Goal: Share content

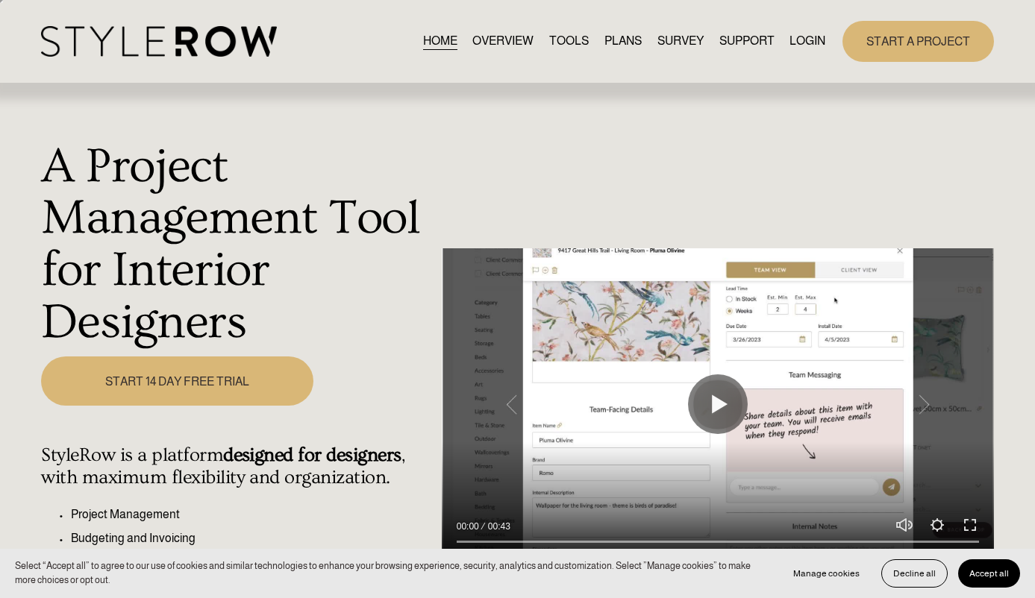
click at [791, 34] on link "LOGIN" at bounding box center [807, 41] width 36 height 20
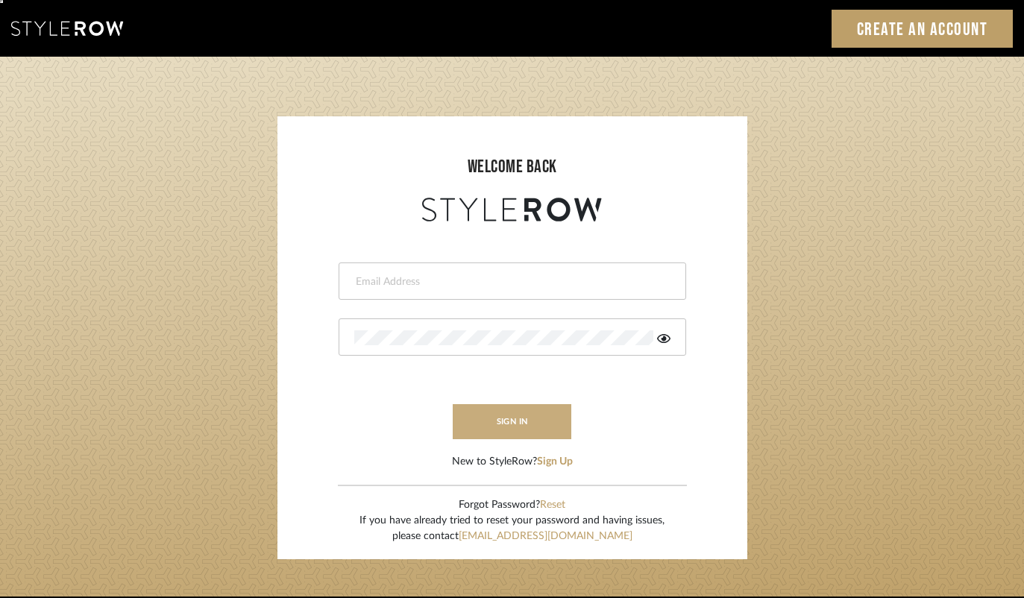
type input "[PERSON_NAME][EMAIL_ADDRESS][DOMAIN_NAME]"
click at [499, 409] on button "sign in" at bounding box center [512, 421] width 119 height 35
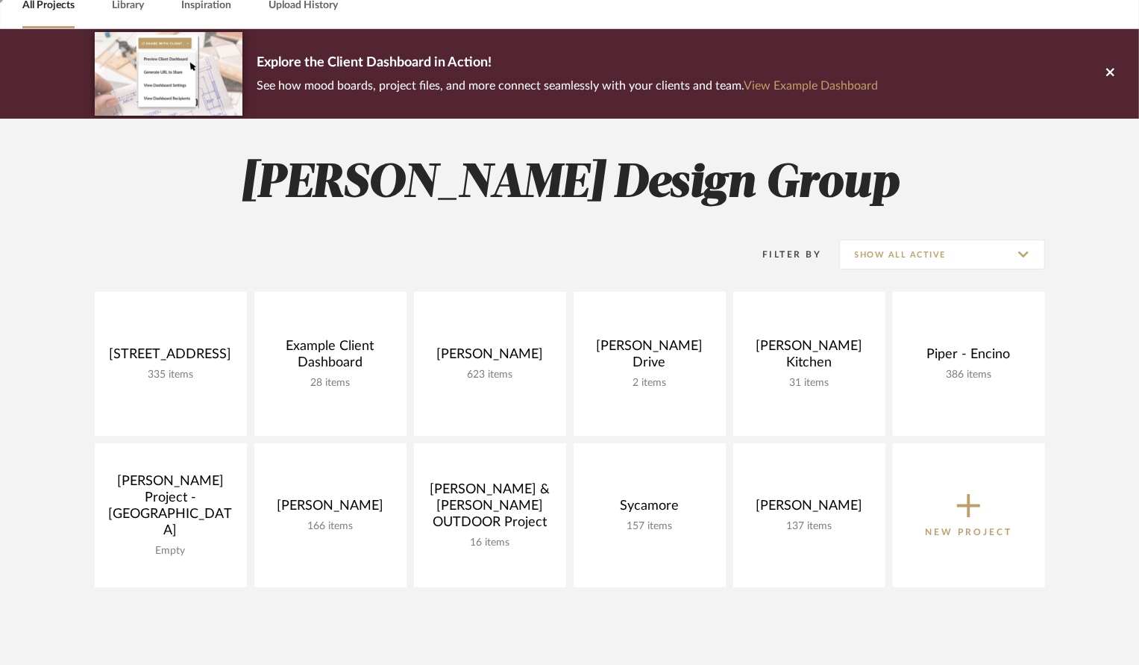
scroll to position [79, 0]
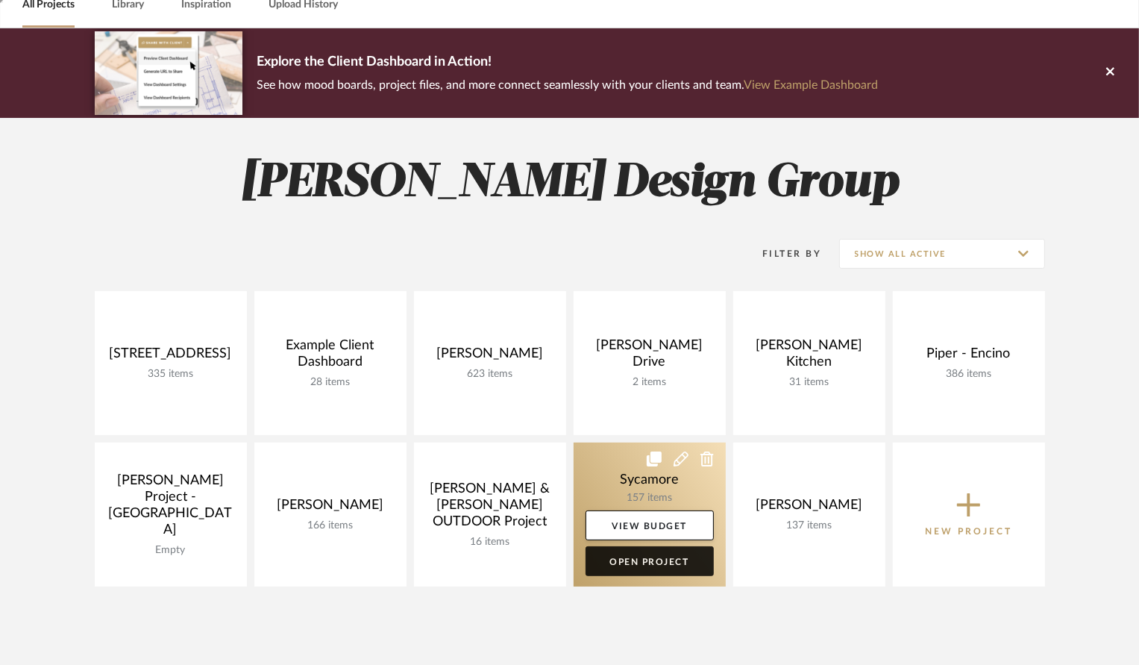
click at [638, 567] on link "Open Project" at bounding box center [649, 561] width 128 height 30
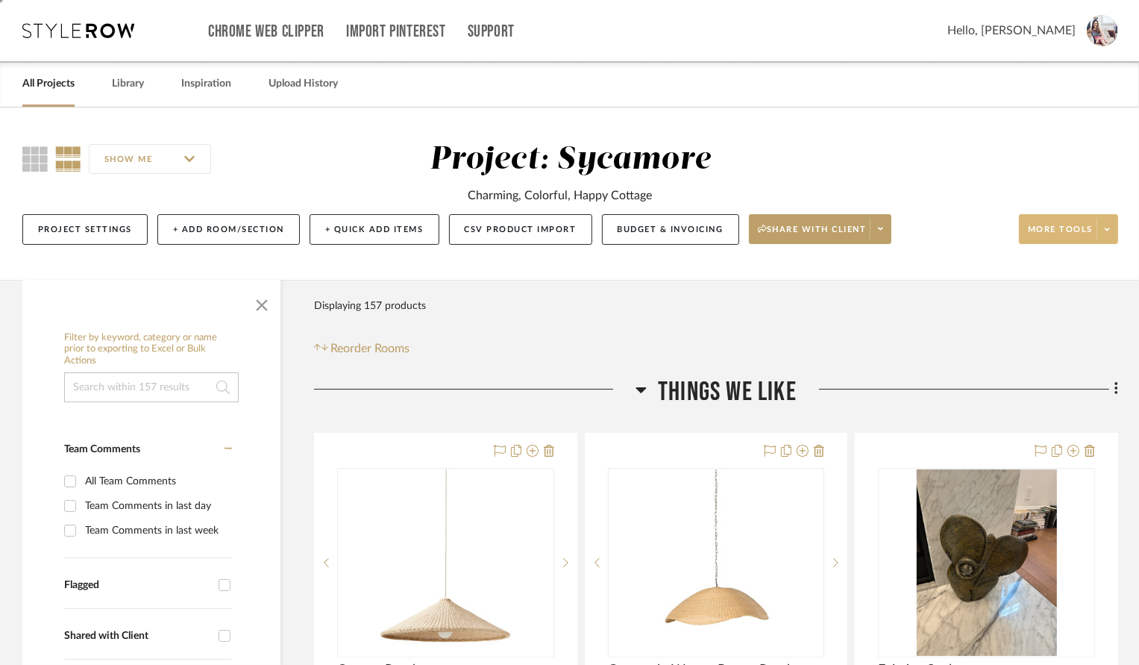
click at [1055, 229] on span "More tools" at bounding box center [1060, 235] width 65 height 22
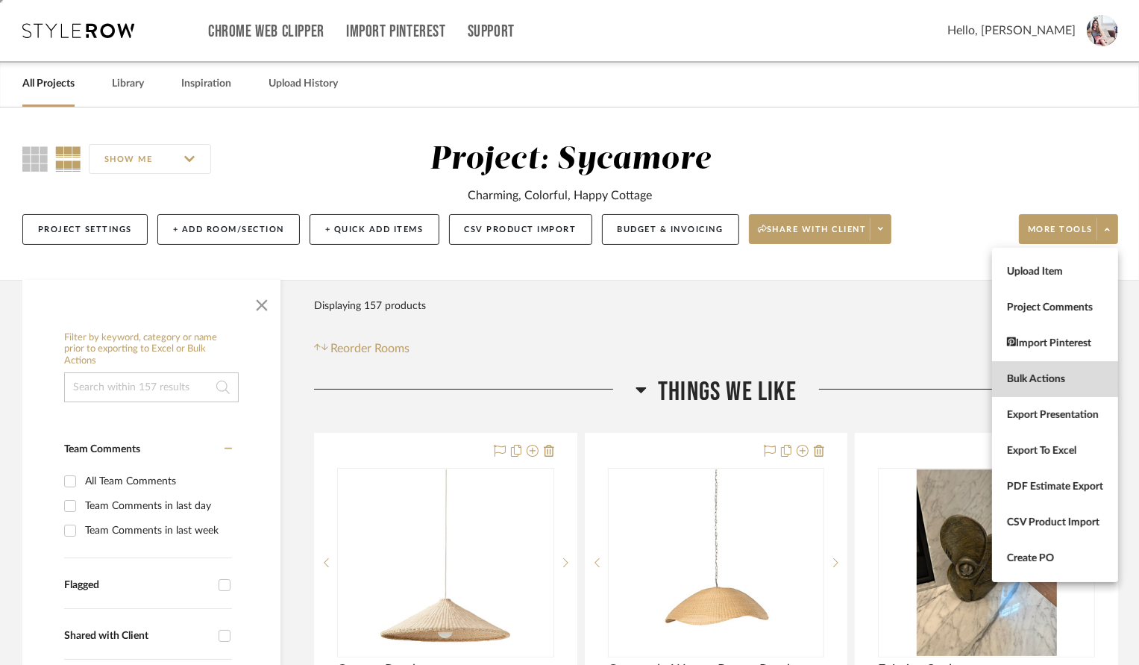
click at [1014, 387] on button "Bulk Actions" at bounding box center [1055, 379] width 126 height 36
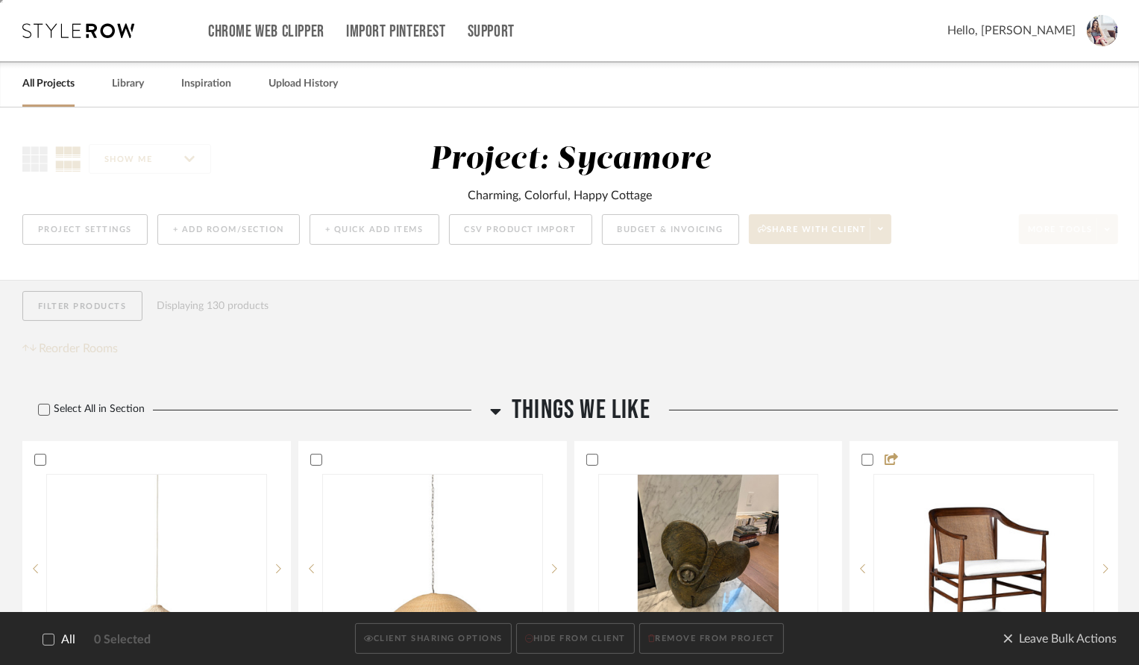
click at [48, 642] on icon at bounding box center [48, 639] width 10 height 10
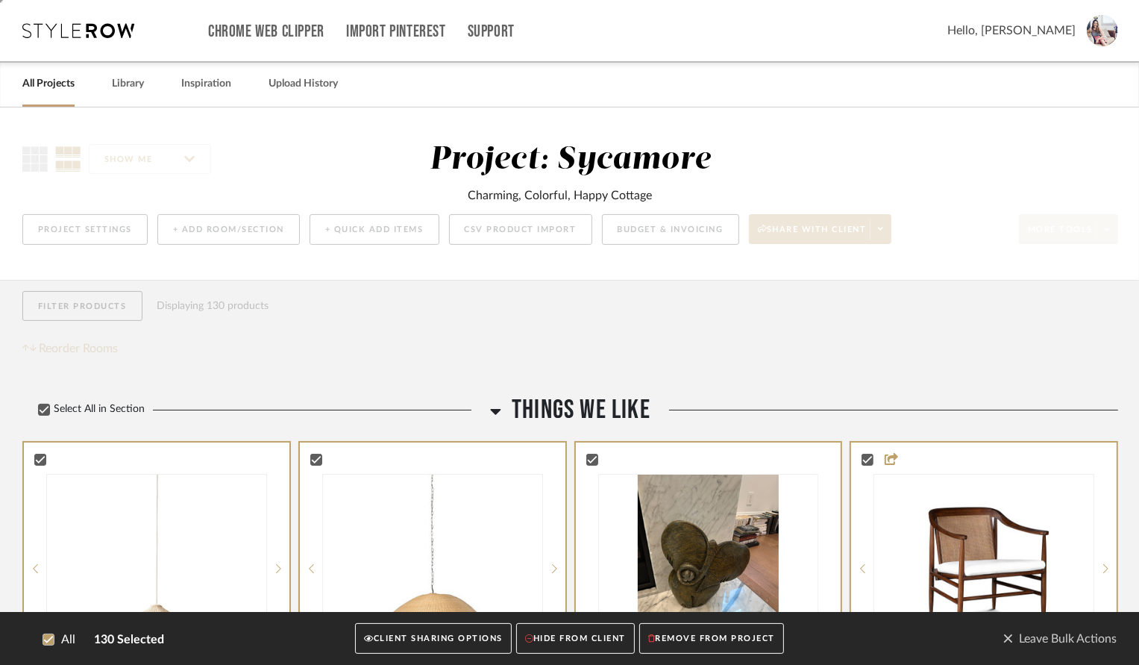
click at [453, 639] on button "CLIENT SHARING OPTIONS" at bounding box center [433, 639] width 156 height 31
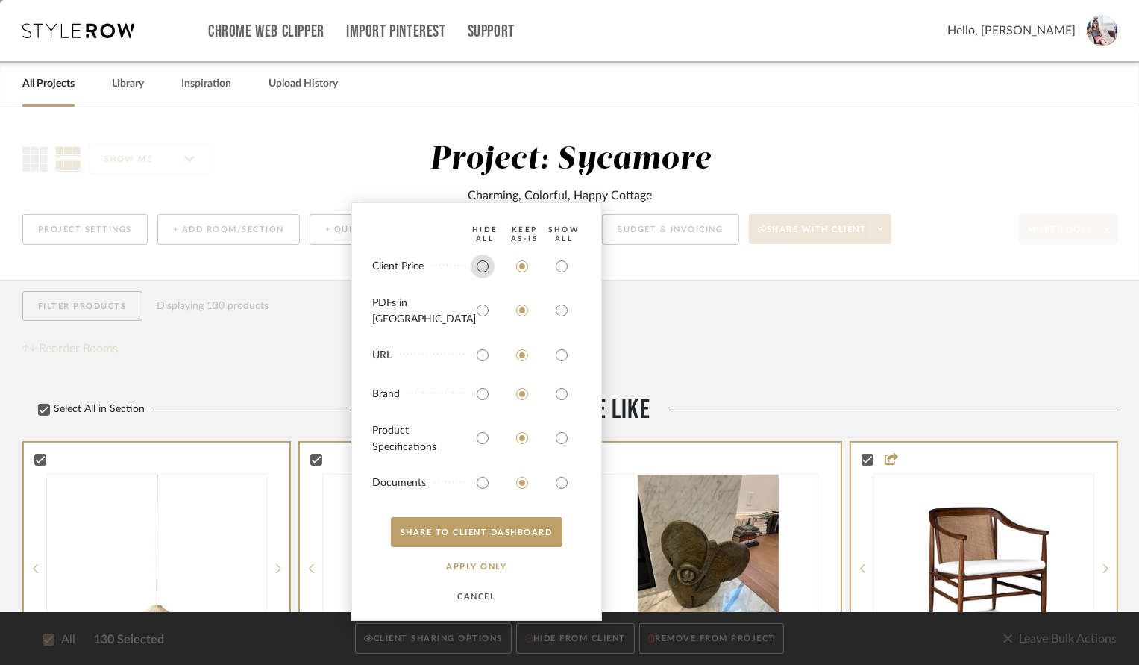
click at [482, 277] on input "radio" at bounding box center [483, 266] width 24 height 24
radio input "true"
click at [483, 318] on input "radio" at bounding box center [483, 310] width 24 height 24
radio input "true"
click at [565, 352] on input "radio" at bounding box center [562, 355] width 24 height 24
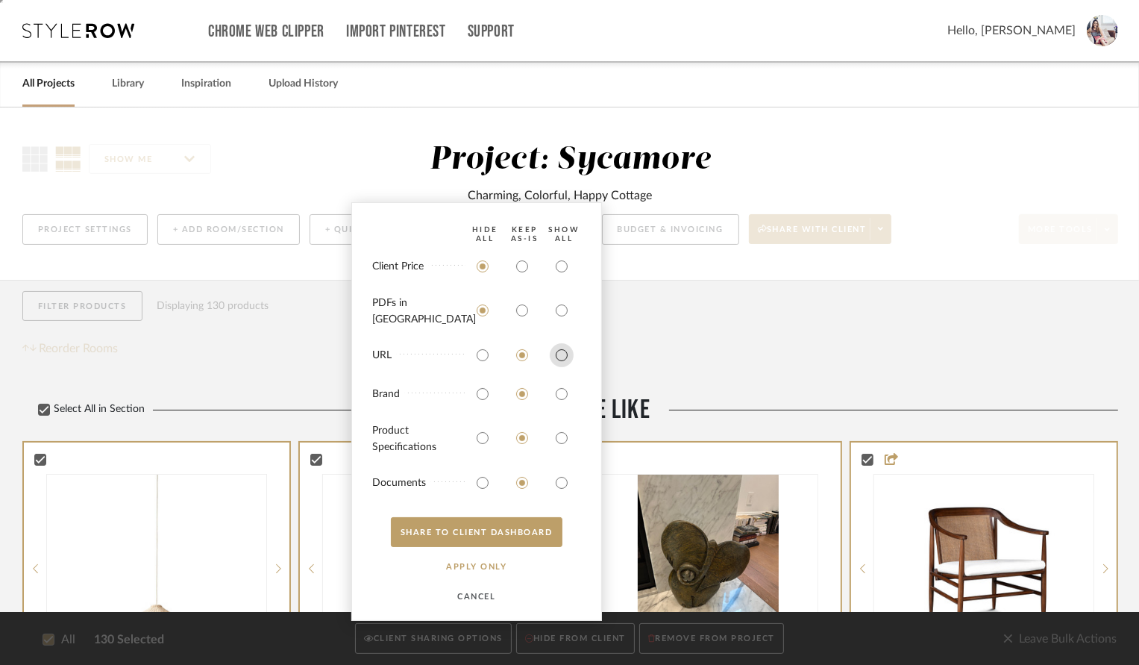
radio input "true"
click at [483, 355] on input "radio" at bounding box center [483, 355] width 24 height 24
radio input "true"
click at [480, 395] on input "radio" at bounding box center [483, 394] width 24 height 24
radio input "true"
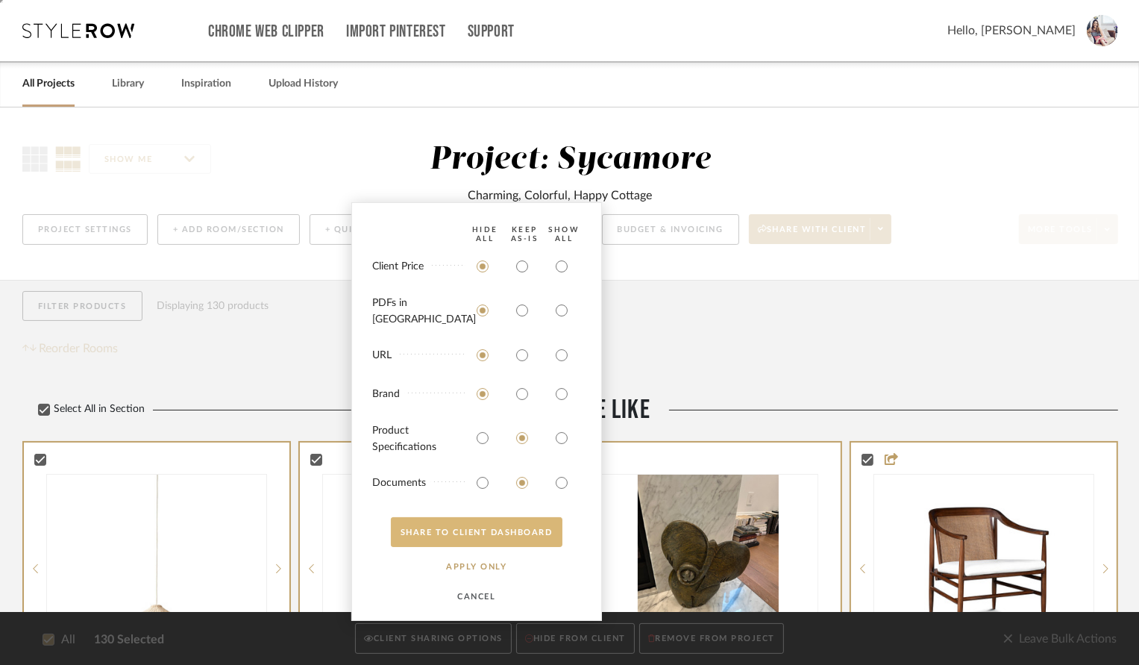
click at [475, 540] on button "SHARE TO CLIENT Dashboard" at bounding box center [477, 532] width 172 height 30
